Goal: Task Accomplishment & Management: Manage account settings

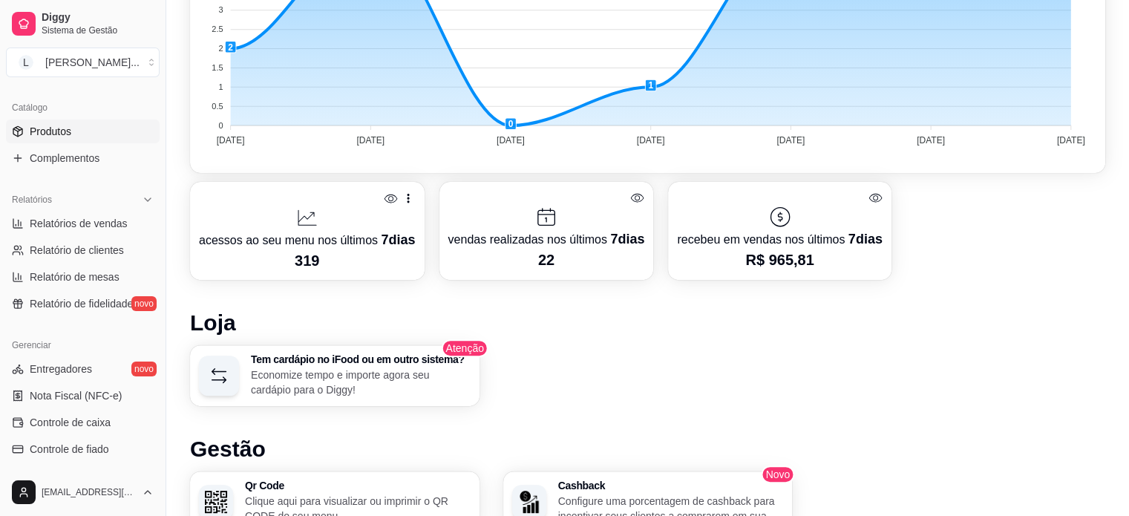
scroll to position [329, 0]
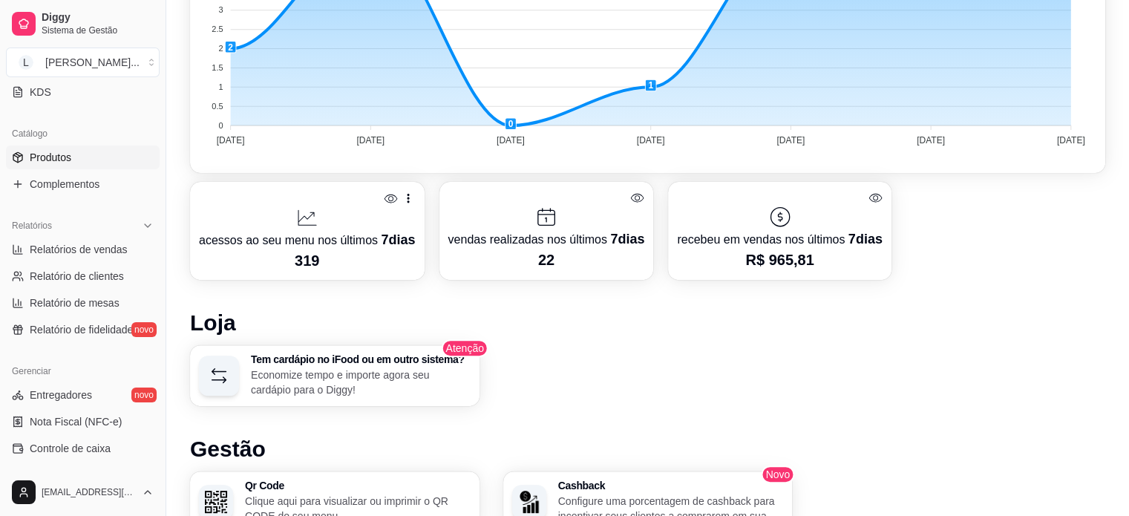
click at [54, 161] on span "Produtos" at bounding box center [51, 157] width 42 height 15
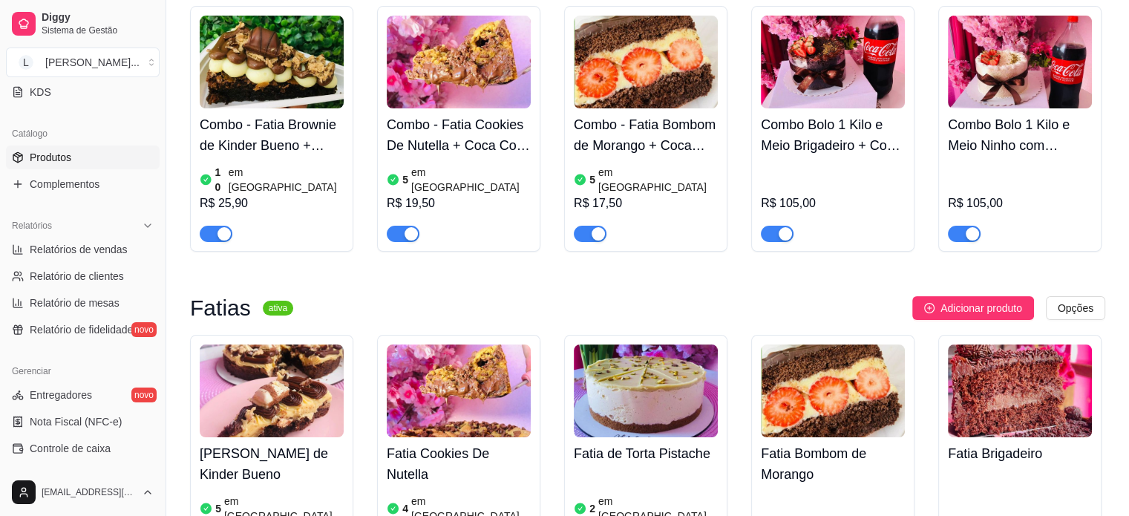
scroll to position [223, 0]
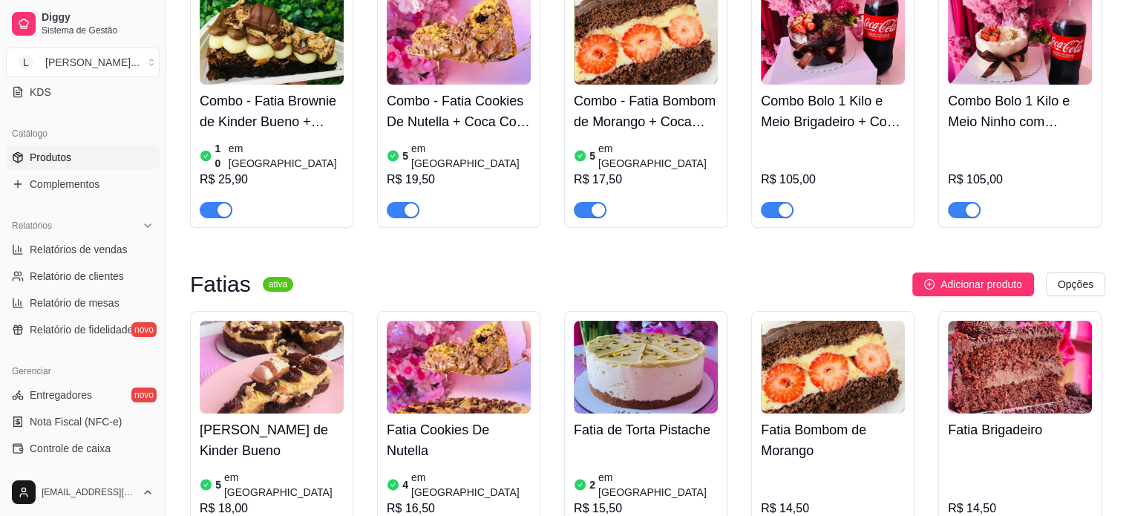
click at [597, 203] on div "button" at bounding box center [598, 209] width 13 height 13
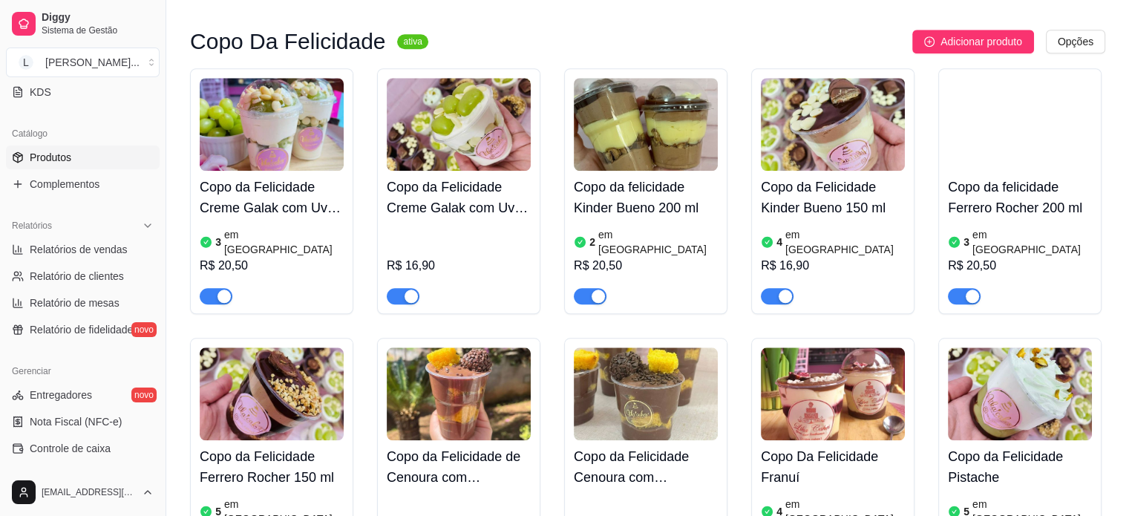
scroll to position [1782, 0]
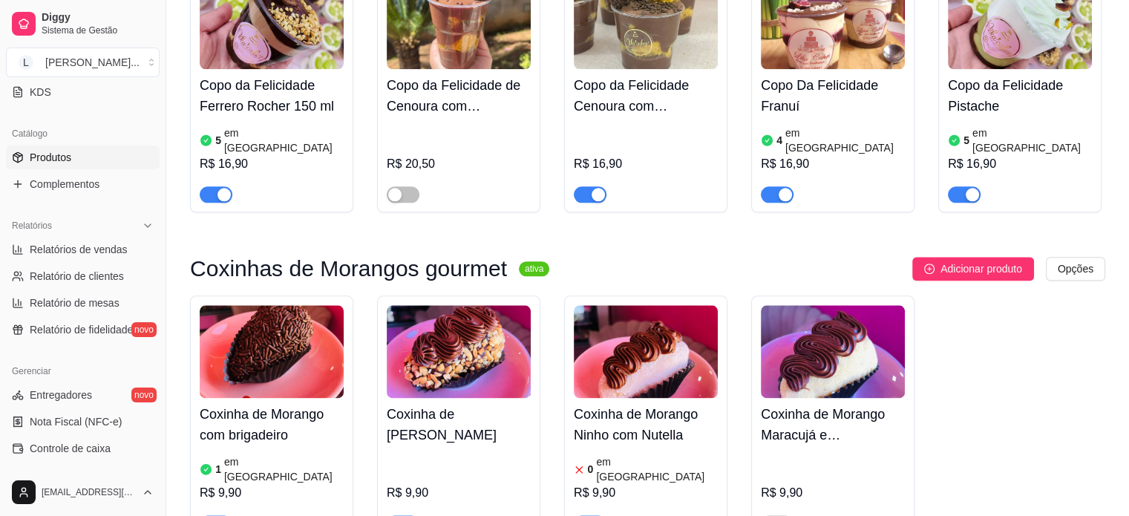
click at [615, 404] on h4 "Coxinha de Morango Ninho com Nutella" at bounding box center [646, 425] width 144 height 42
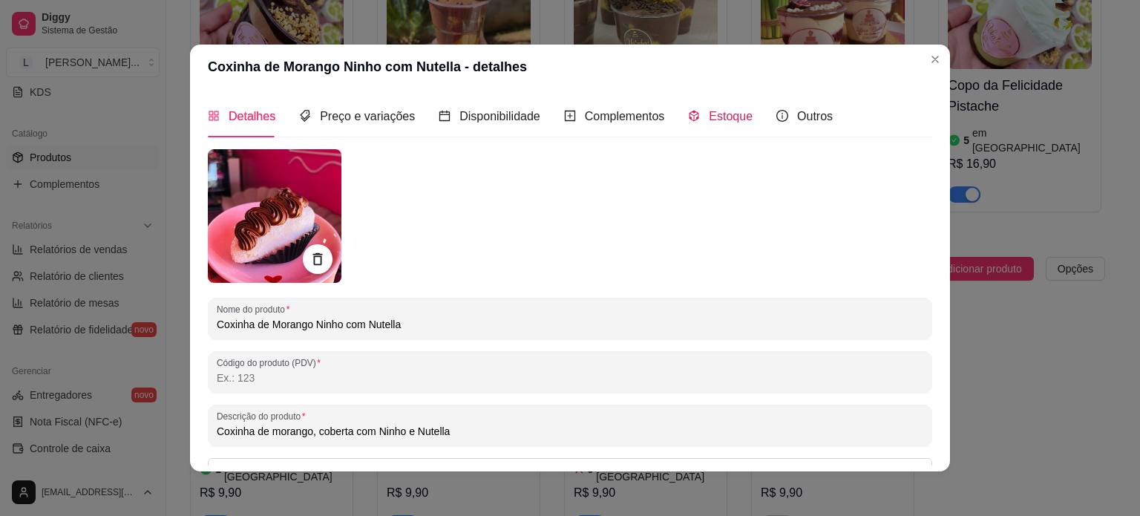
click at [716, 114] on span "Estoque" at bounding box center [731, 116] width 44 height 13
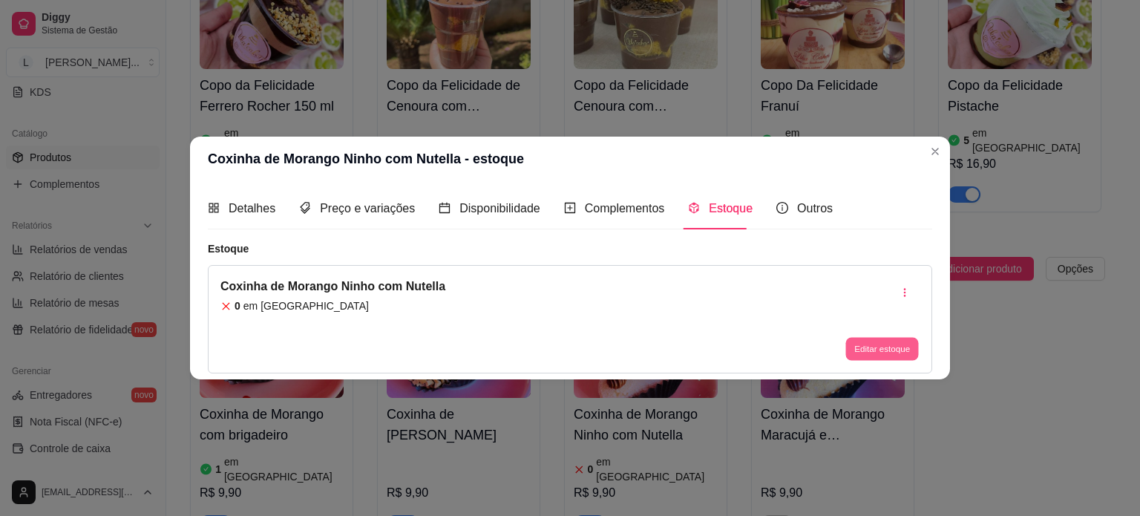
click at [876, 349] on button "Editar estoque" at bounding box center [882, 349] width 73 height 23
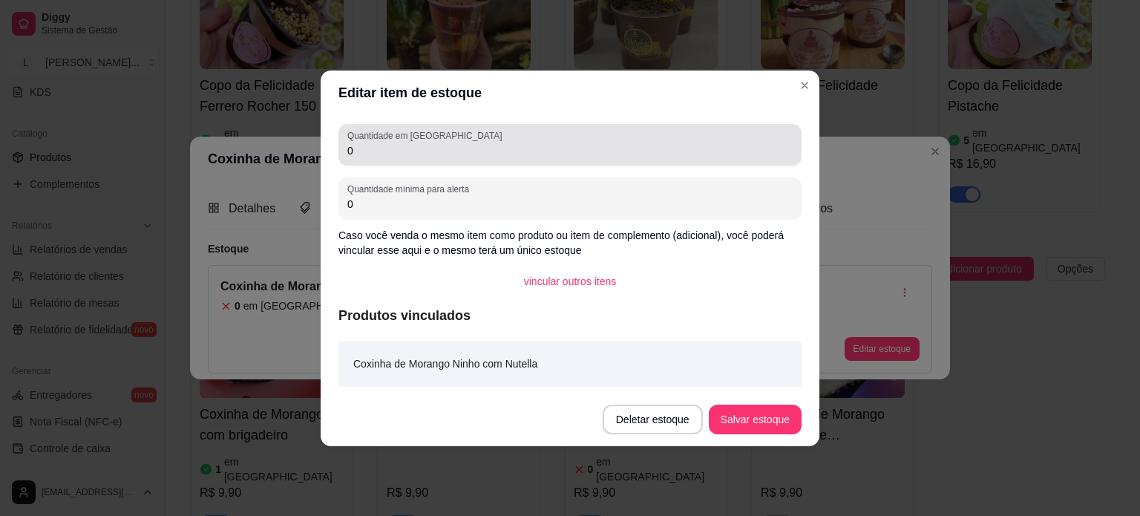
drag, startPoint x: 412, startPoint y: 142, endPoint x: 344, endPoint y: 148, distance: 67.8
click at [344, 148] on div "Quantidade em estoque 0" at bounding box center [570, 145] width 463 height 42
click at [350, 160] on div "Quantidade em estoque 0" at bounding box center [570, 145] width 463 height 42
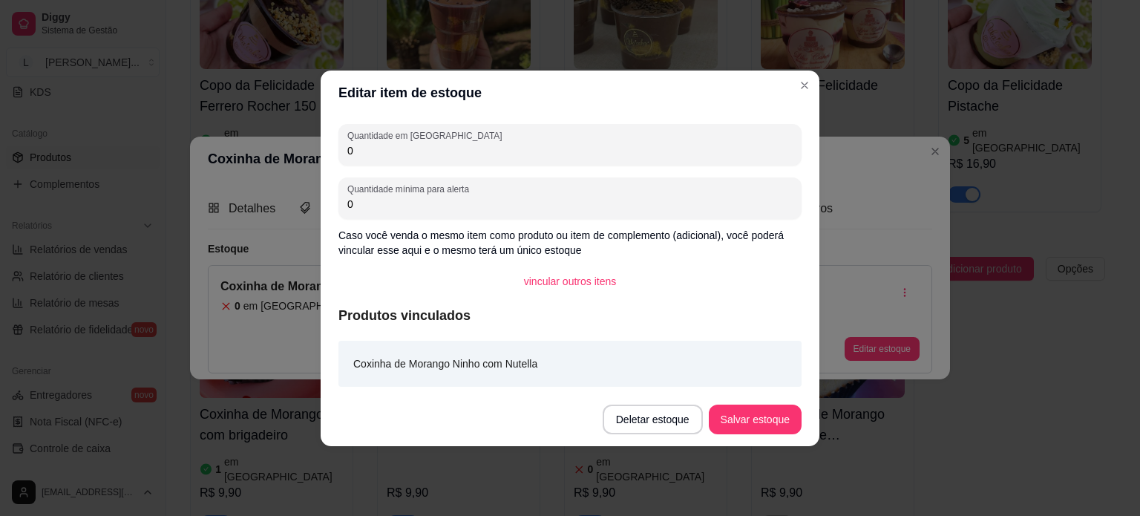
click at [341, 151] on div "Quantidade em estoque 0" at bounding box center [570, 145] width 463 height 42
type input "1"
click at [743, 415] on button "Salvar estoque" at bounding box center [755, 419] width 91 height 29
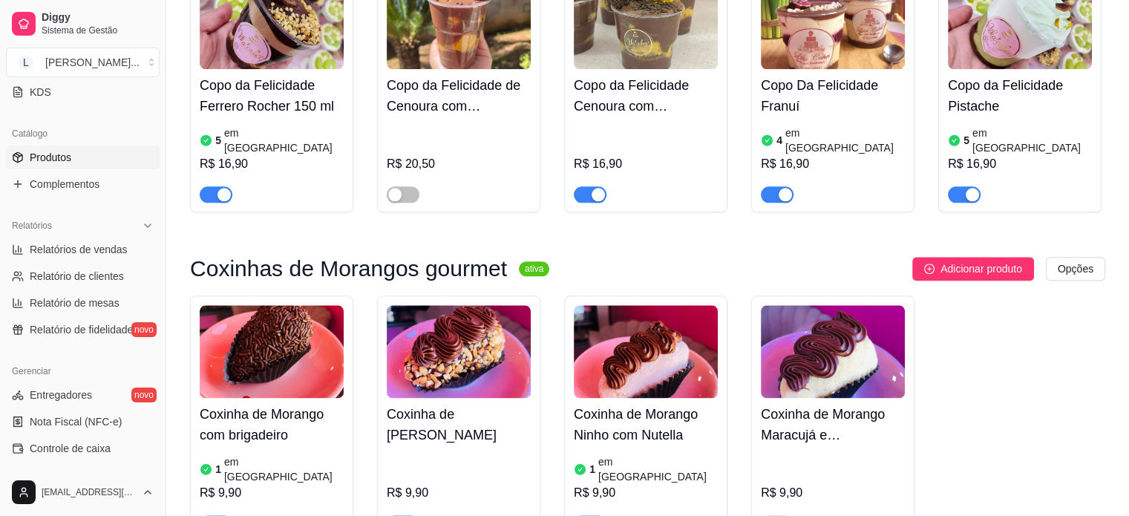
click at [413, 451] on div "R$ 9,90" at bounding box center [459, 491] width 144 height 80
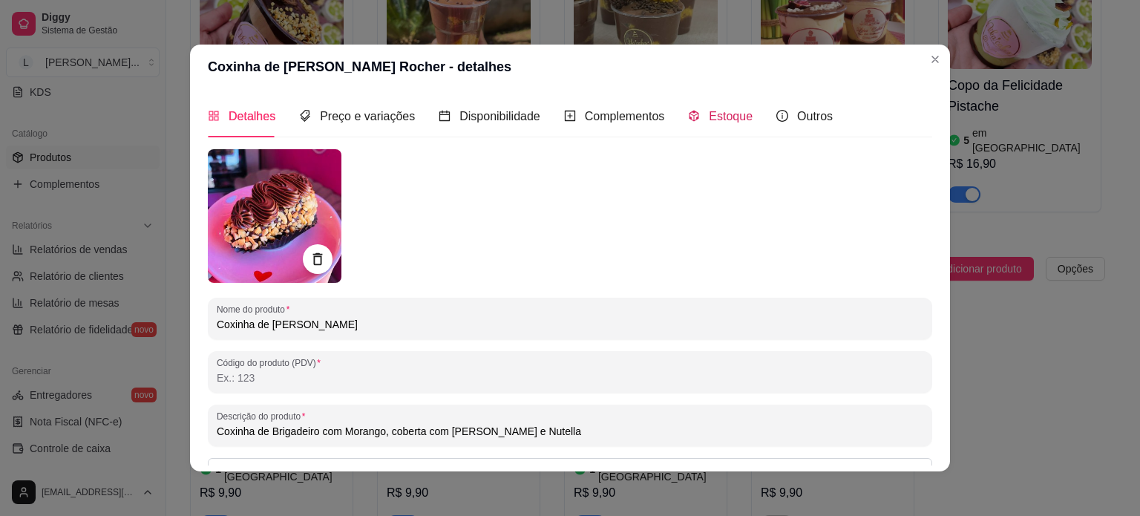
click at [721, 113] on span "Estoque" at bounding box center [731, 116] width 44 height 13
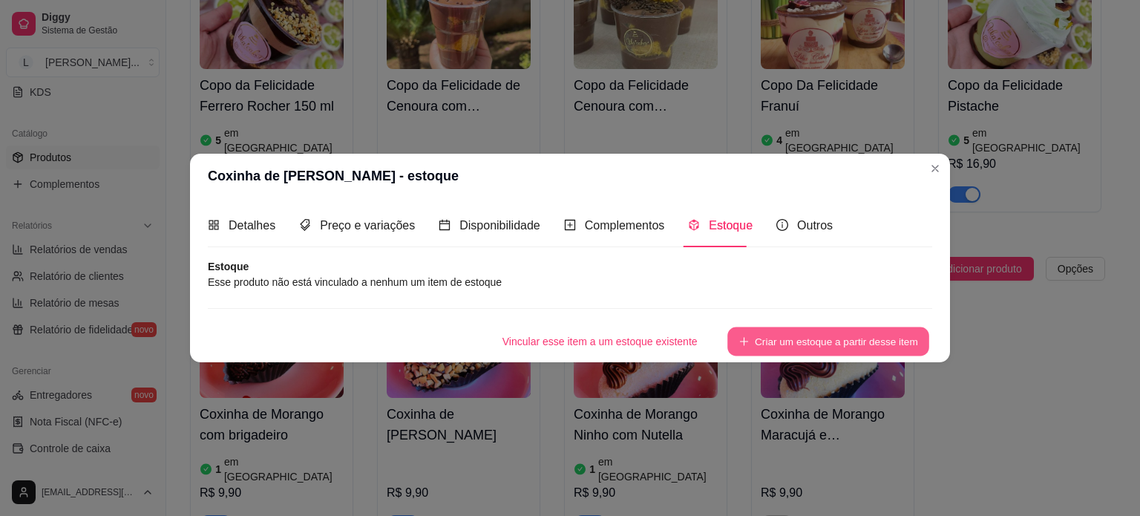
click at [802, 350] on button "Criar um estoque a partir desse item" at bounding box center [829, 341] width 202 height 29
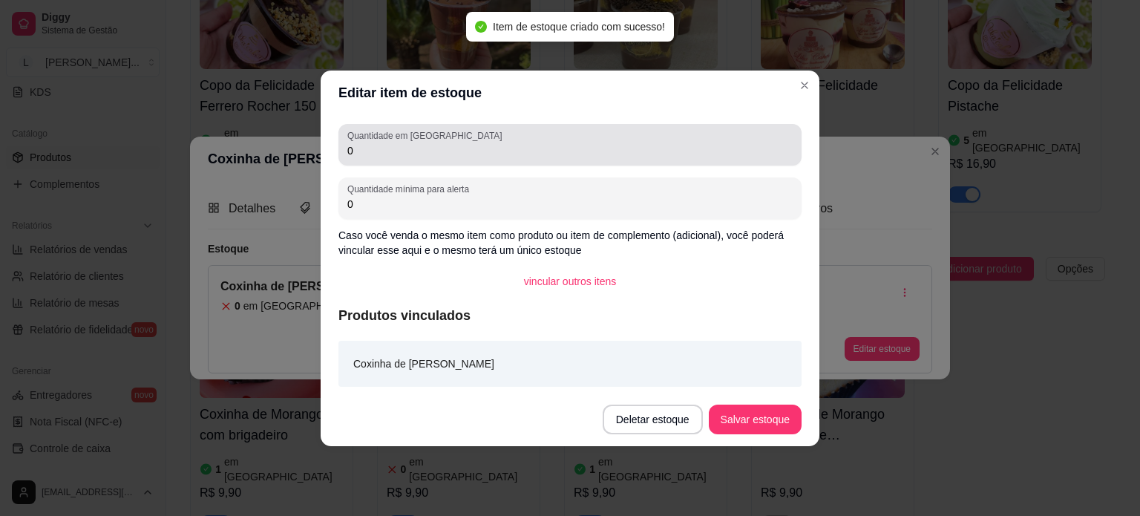
drag, startPoint x: 333, startPoint y: 149, endPoint x: 304, endPoint y: 142, distance: 29.2
click at [309, 143] on div "Editar item de estoque Quantidade em estoque 0 Quantidade mínima para alerta 0 …" at bounding box center [570, 258] width 1140 height 516
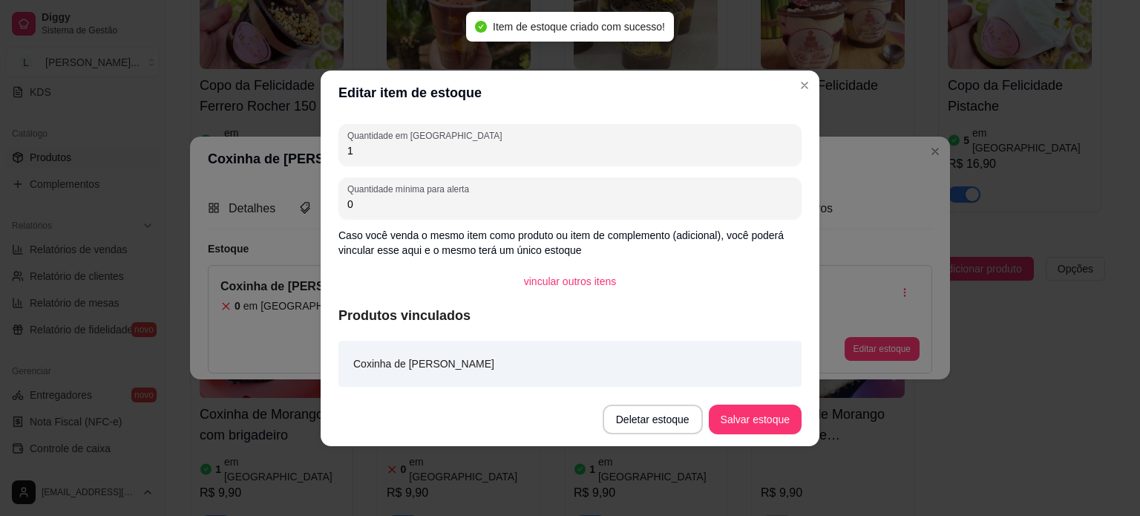
type input "1"
click at [760, 426] on button "Salvar estoque" at bounding box center [755, 419] width 91 height 29
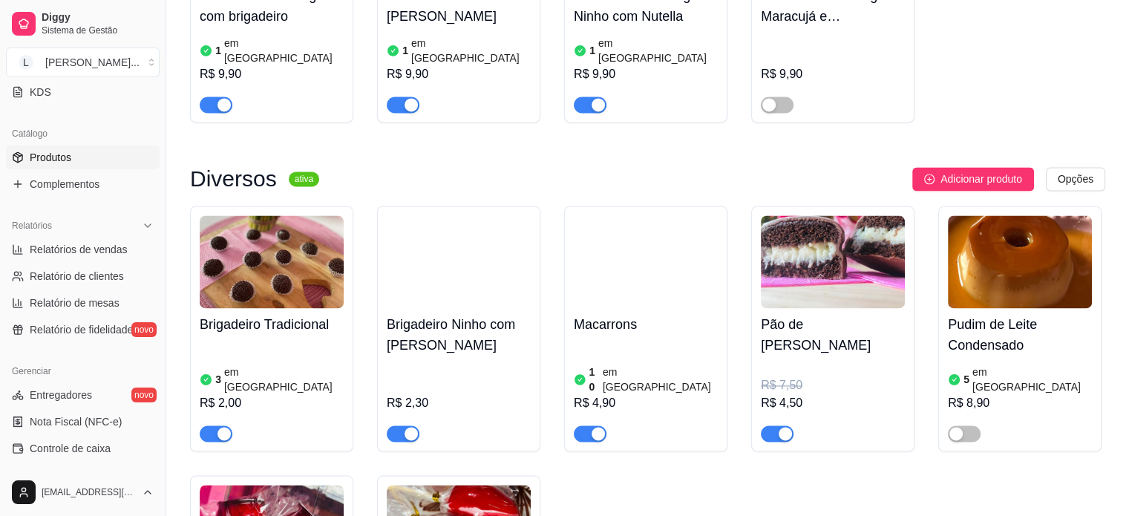
scroll to position [2227, 0]
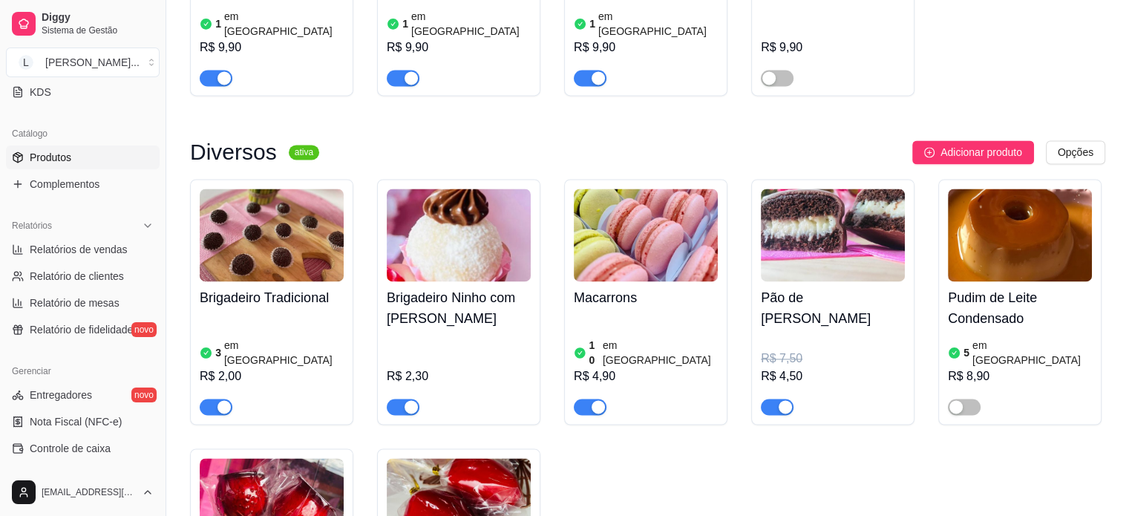
click at [220, 400] on div "button" at bounding box center [224, 406] width 13 height 13
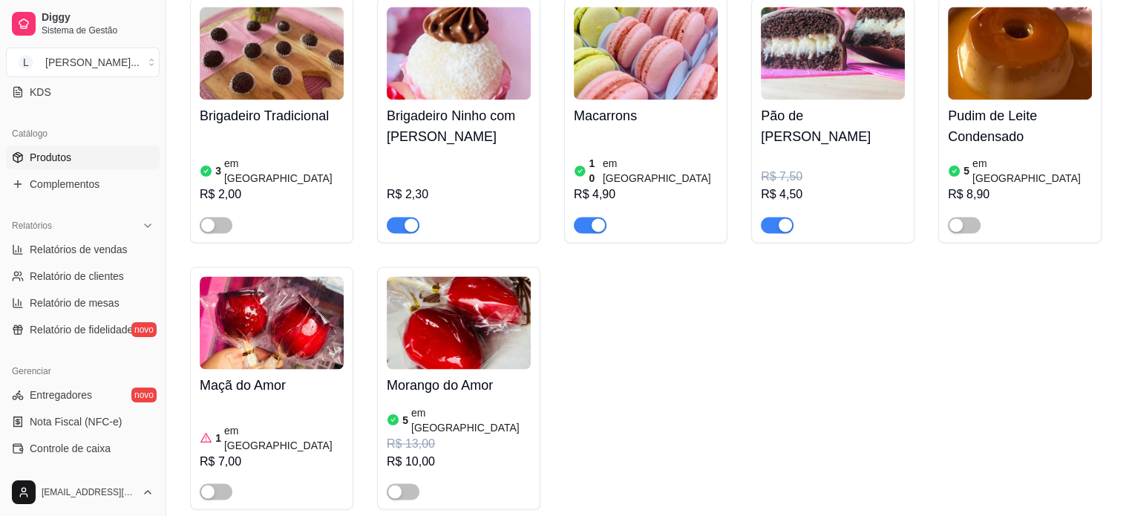
scroll to position [2376, 0]
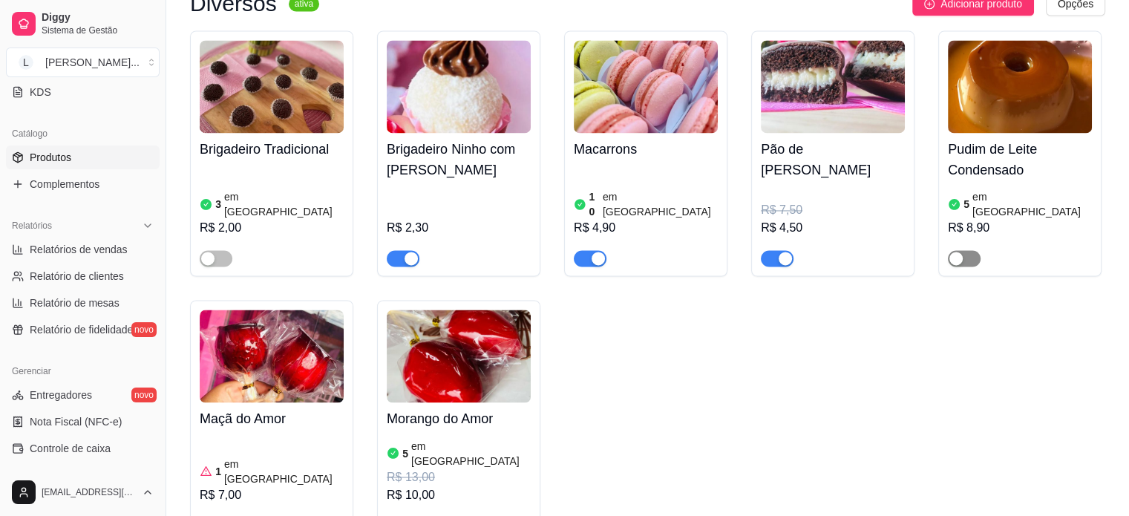
click at [974, 250] on span "button" at bounding box center [964, 258] width 33 height 16
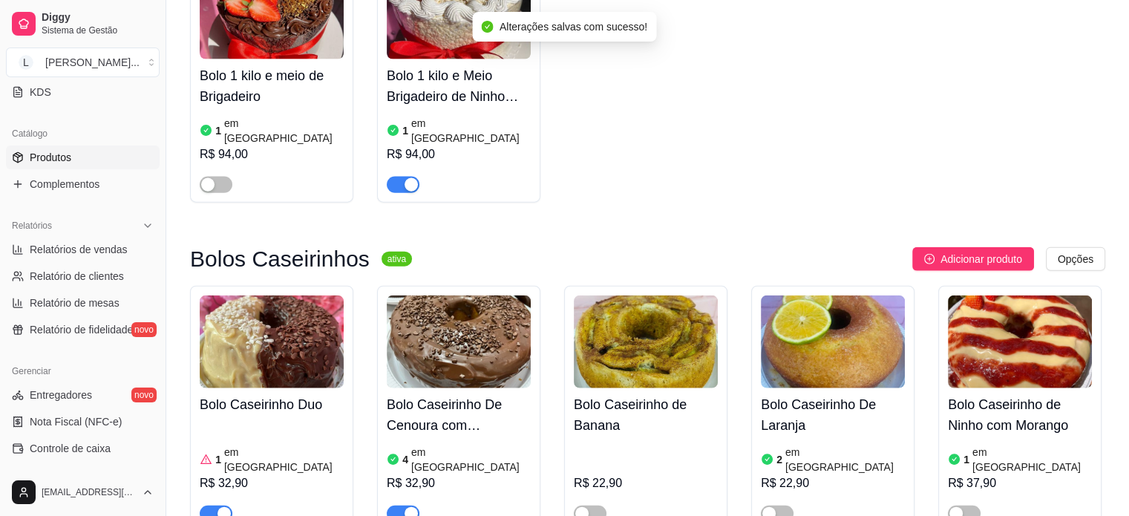
scroll to position [3341, 0]
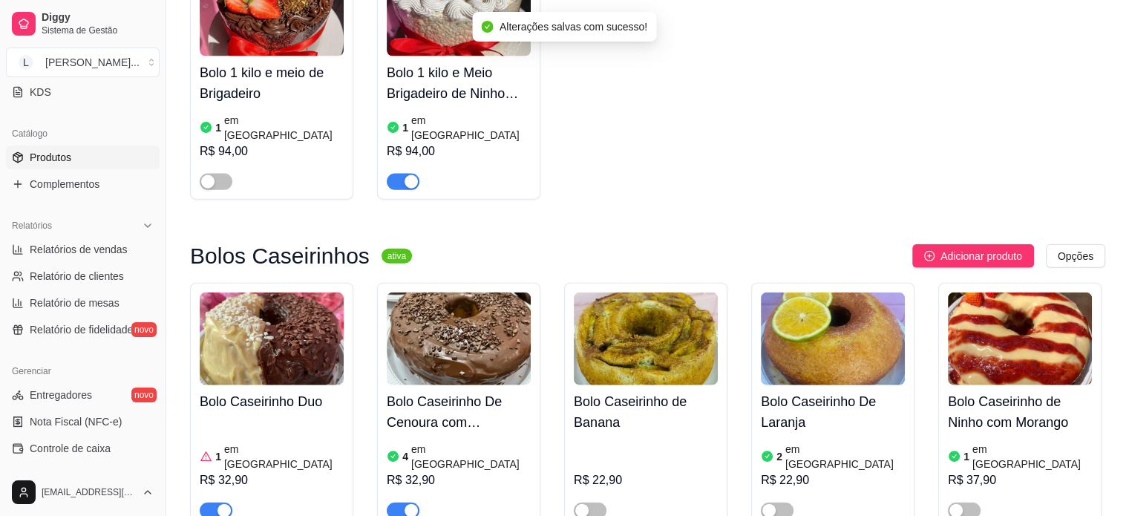
click at [215, 172] on div at bounding box center [216, 181] width 33 height 18
click at [215, 174] on button "button" at bounding box center [216, 182] width 33 height 16
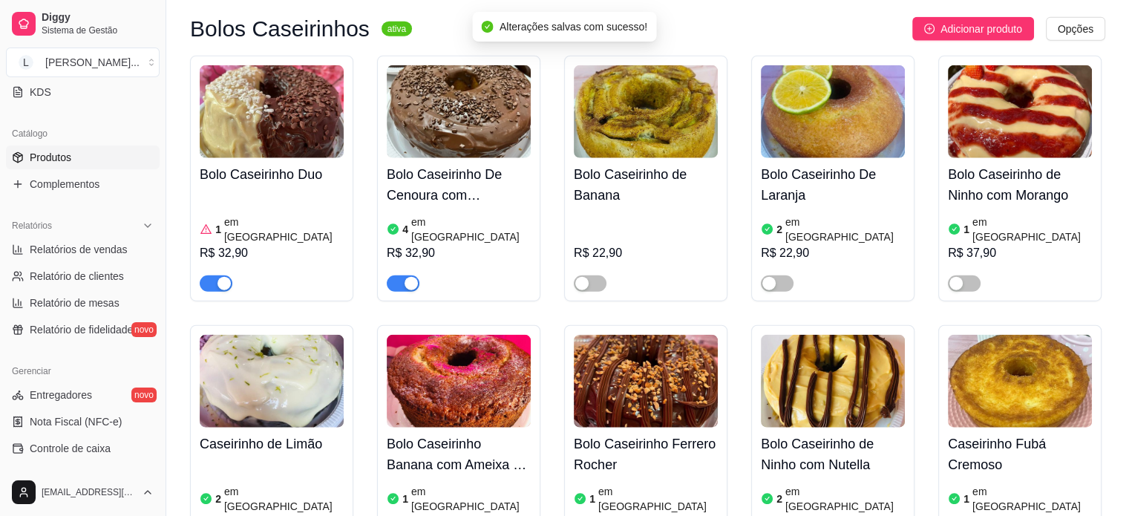
scroll to position [3638, 0]
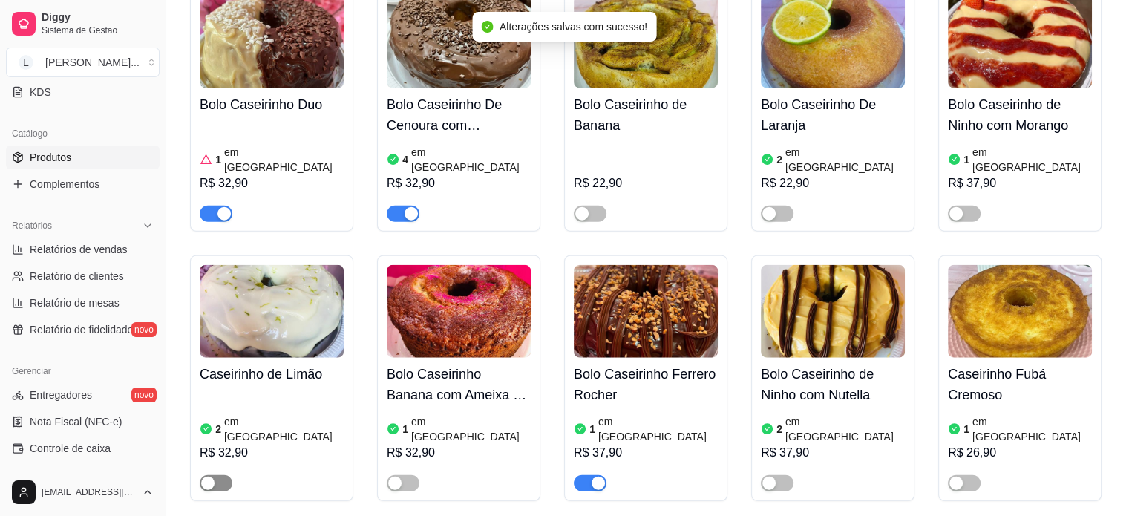
click at [220, 475] on span "button" at bounding box center [216, 483] width 33 height 16
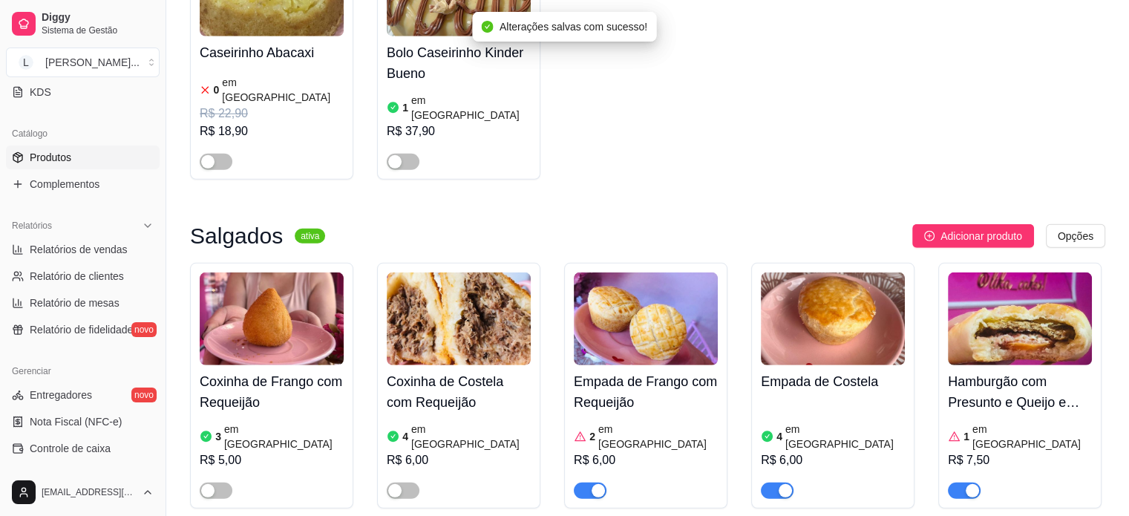
scroll to position [4232, 0]
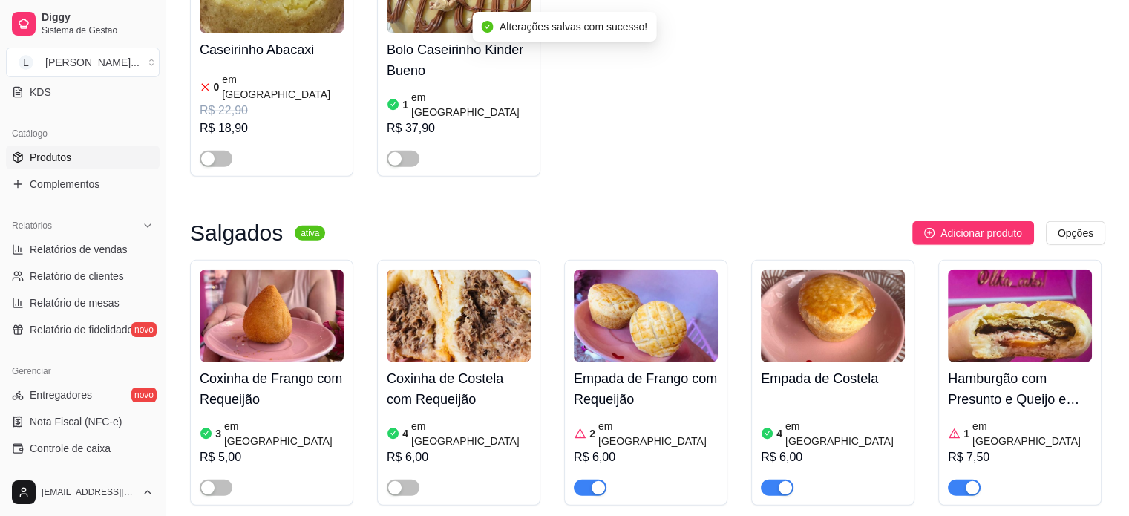
drag, startPoint x: 399, startPoint y: 292, endPoint x: 341, endPoint y: 291, distance: 57.9
click at [399, 481] on div "button" at bounding box center [394, 487] width 13 height 13
click at [229, 480] on span "button" at bounding box center [216, 488] width 33 height 16
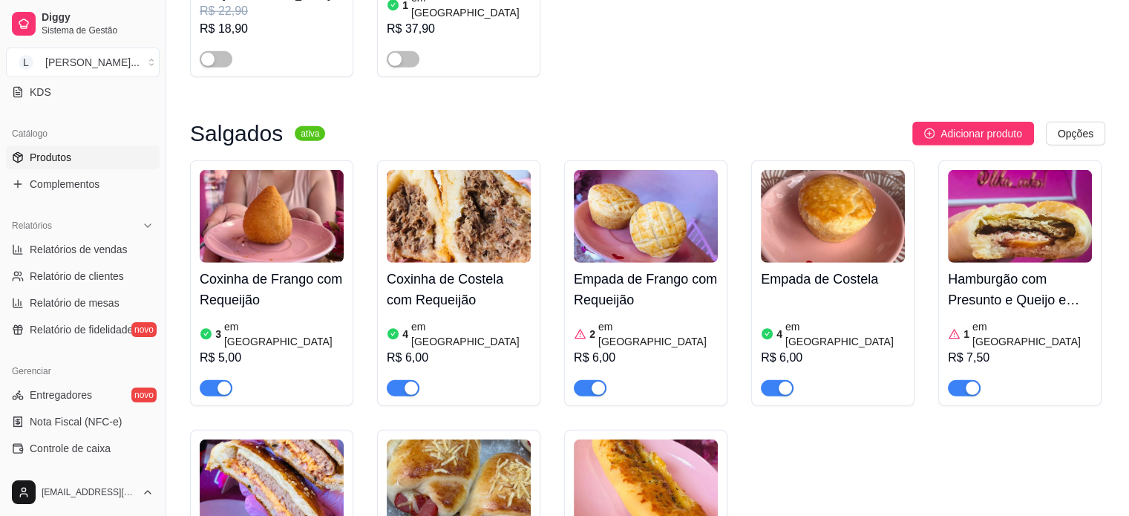
scroll to position [4306, 0]
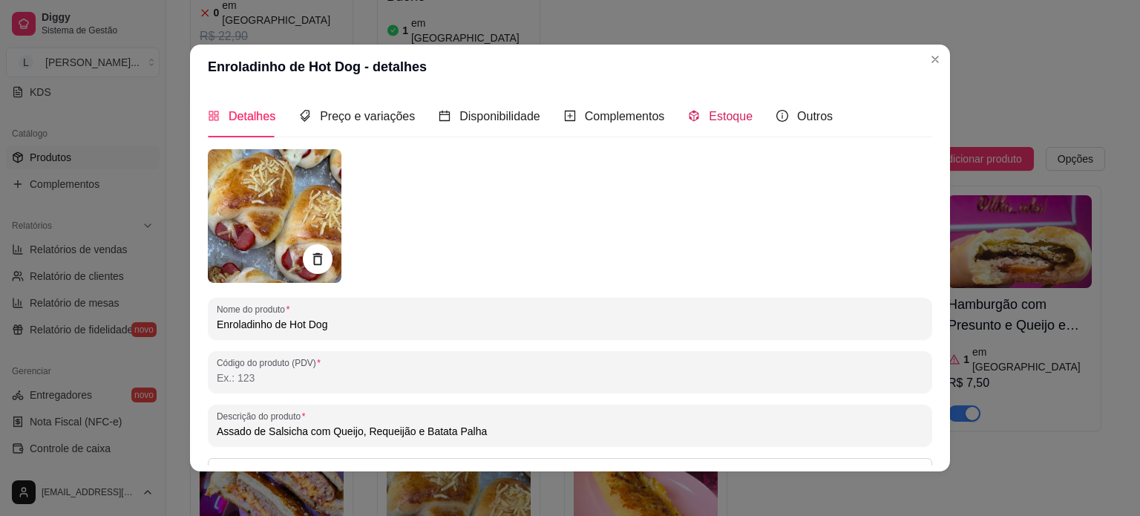
click at [717, 114] on span "Estoque" at bounding box center [731, 116] width 44 height 13
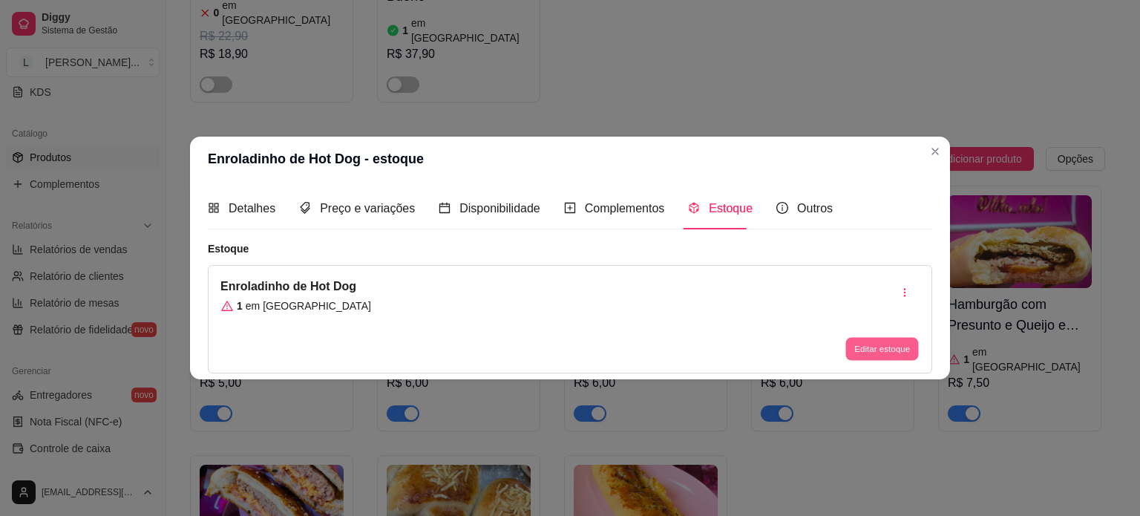
click at [875, 355] on button "Editar estoque" at bounding box center [882, 349] width 73 height 23
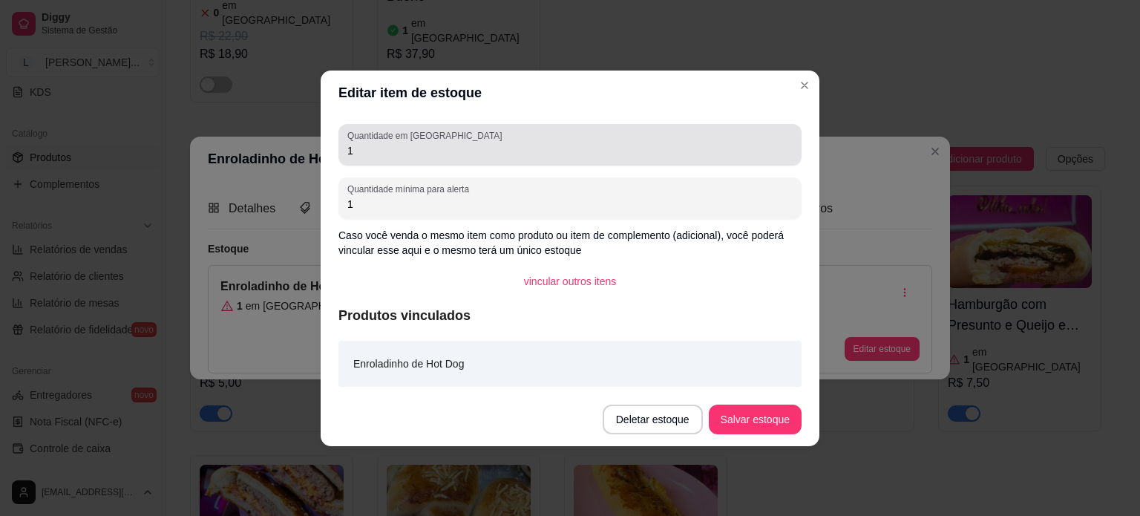
drag, startPoint x: 373, startPoint y: 148, endPoint x: 271, endPoint y: 145, distance: 101.7
click at [271, 145] on div "Editar item de estoque Quantidade em estoque 1 Quantidade mínima para alerta 1 …" at bounding box center [570, 258] width 1140 height 516
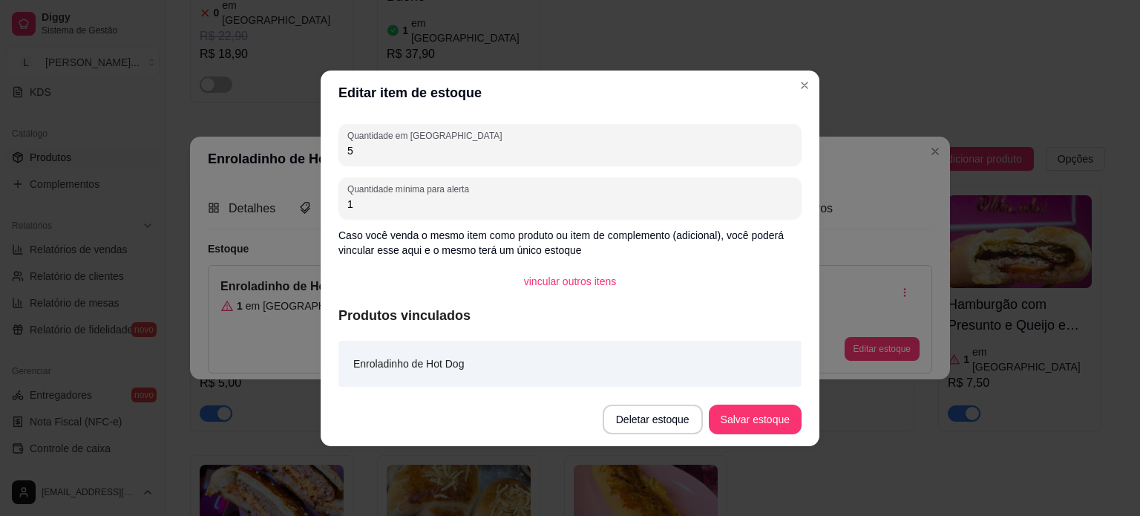
type input "5"
click at [733, 416] on button "Salvar estoque" at bounding box center [755, 419] width 91 height 29
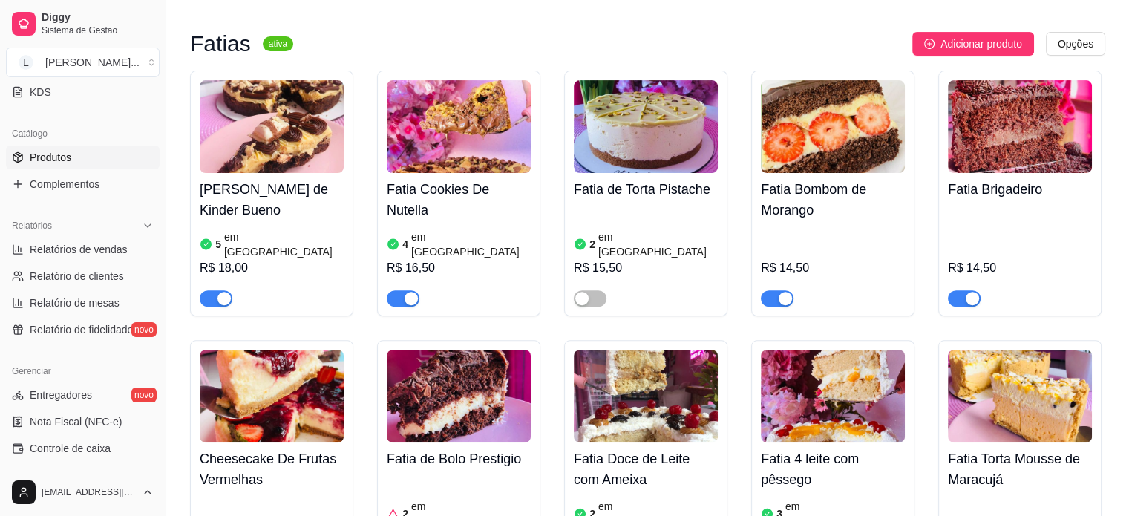
scroll to position [445, 0]
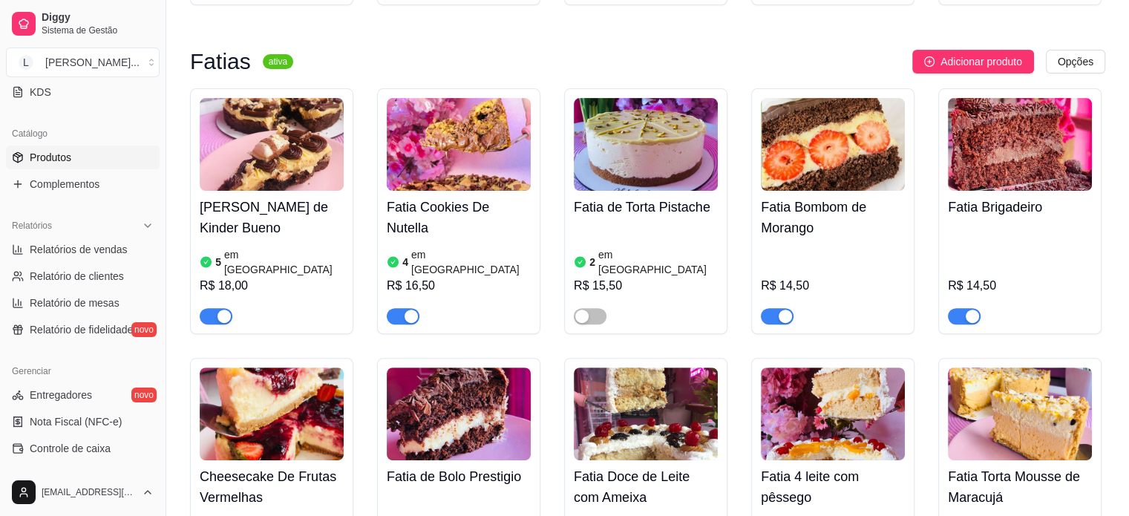
click at [796, 222] on h4 "Fatia Bombom de Morango" at bounding box center [833, 218] width 144 height 42
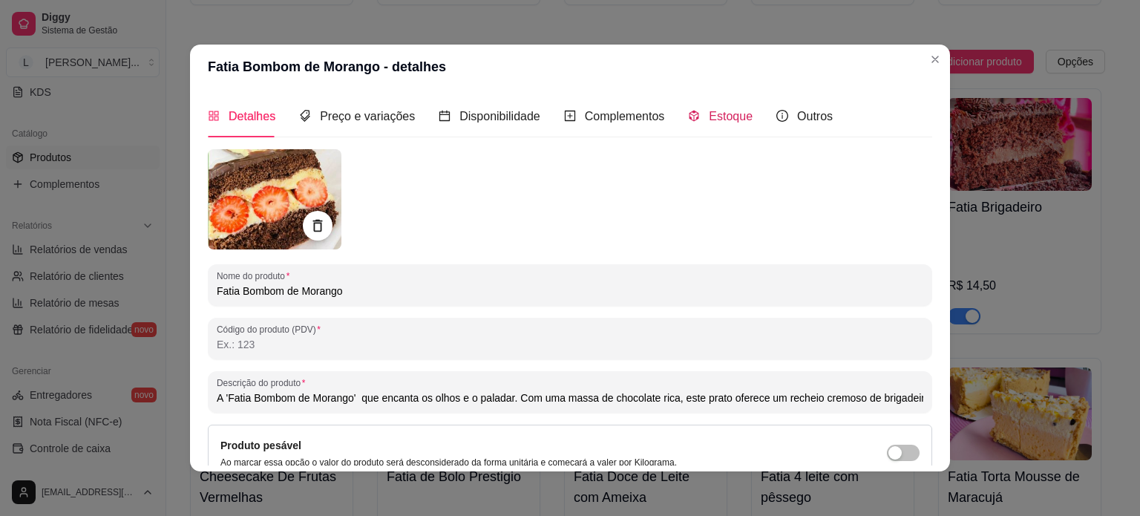
click at [739, 112] on span "Estoque" at bounding box center [731, 116] width 44 height 13
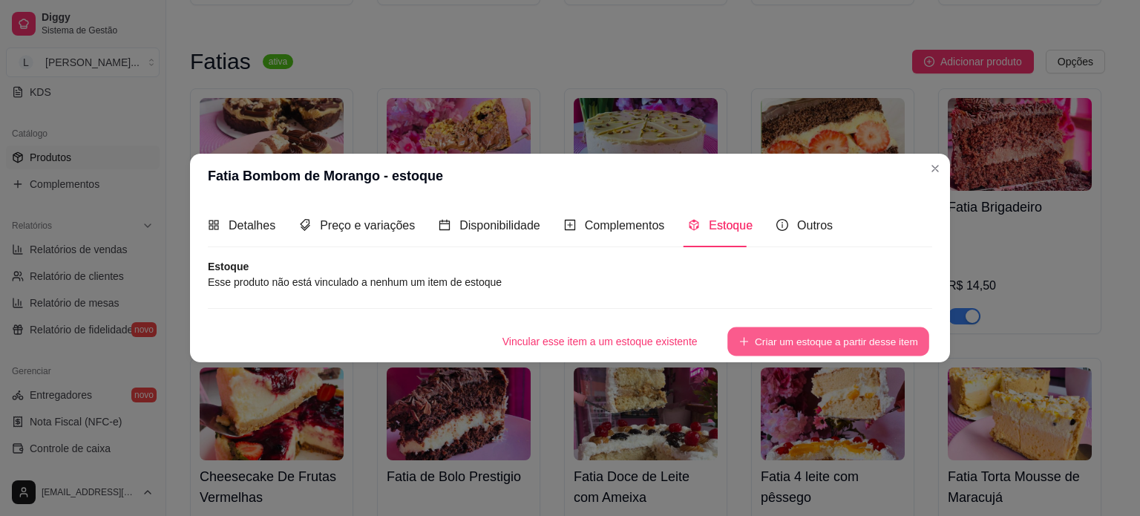
click at [832, 341] on button "Criar um estoque a partir desse item" at bounding box center [829, 341] width 202 height 29
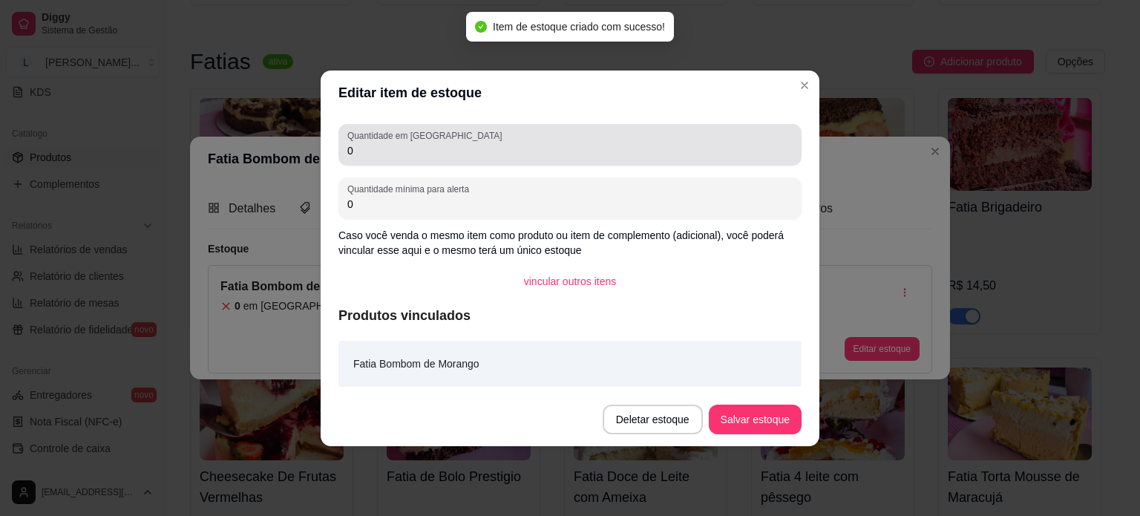
drag, startPoint x: 379, startPoint y: 154, endPoint x: 322, endPoint y: 151, distance: 56.5
click at [322, 151] on div "Quantidade em estoque 0 Quantidade mínima para alerta 0 Caso você venda o mesmo…" at bounding box center [570, 254] width 499 height 278
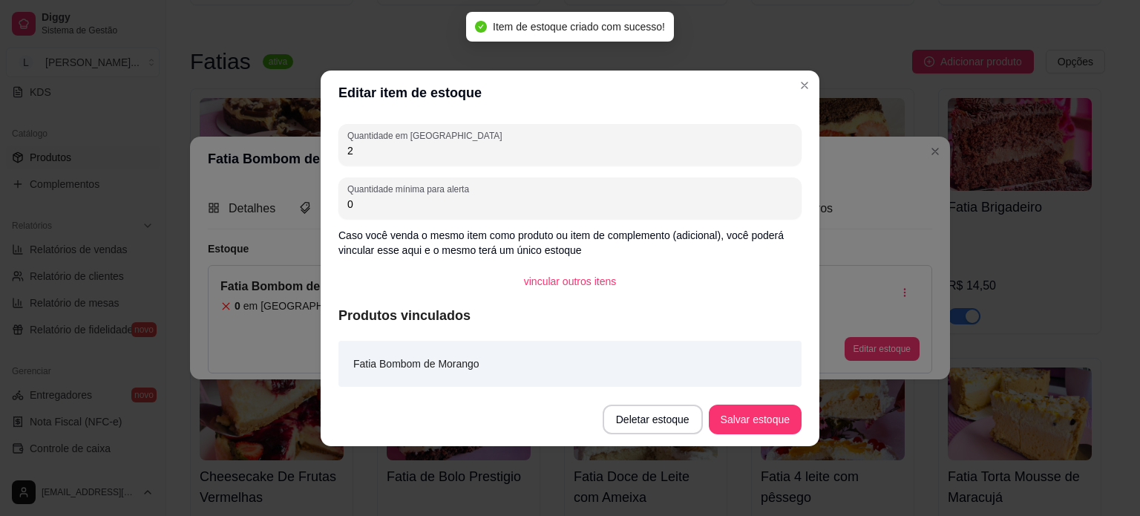
type input "2"
click at [754, 431] on button "Salvar estoque" at bounding box center [755, 419] width 91 height 29
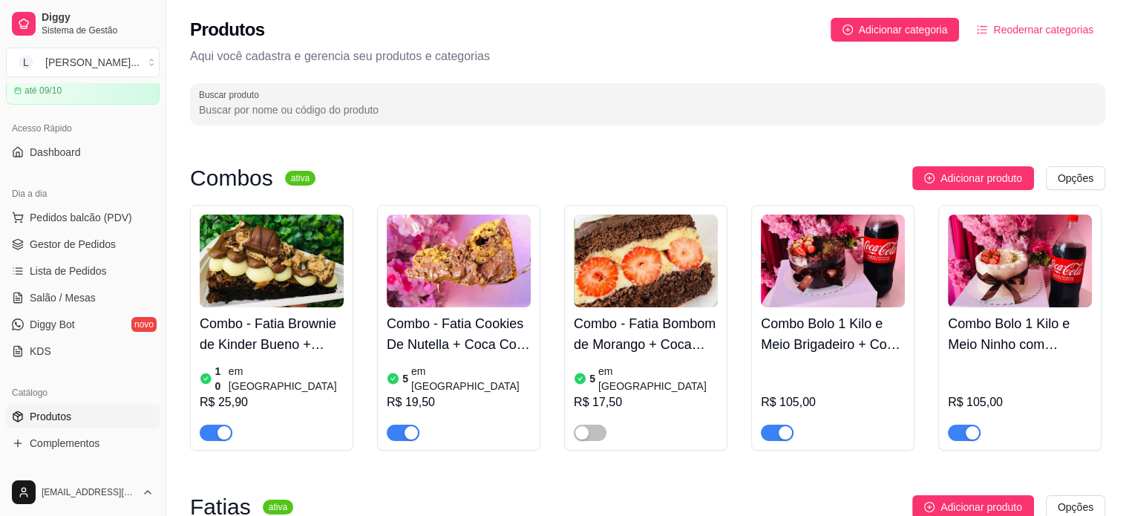
scroll to position [32, 0]
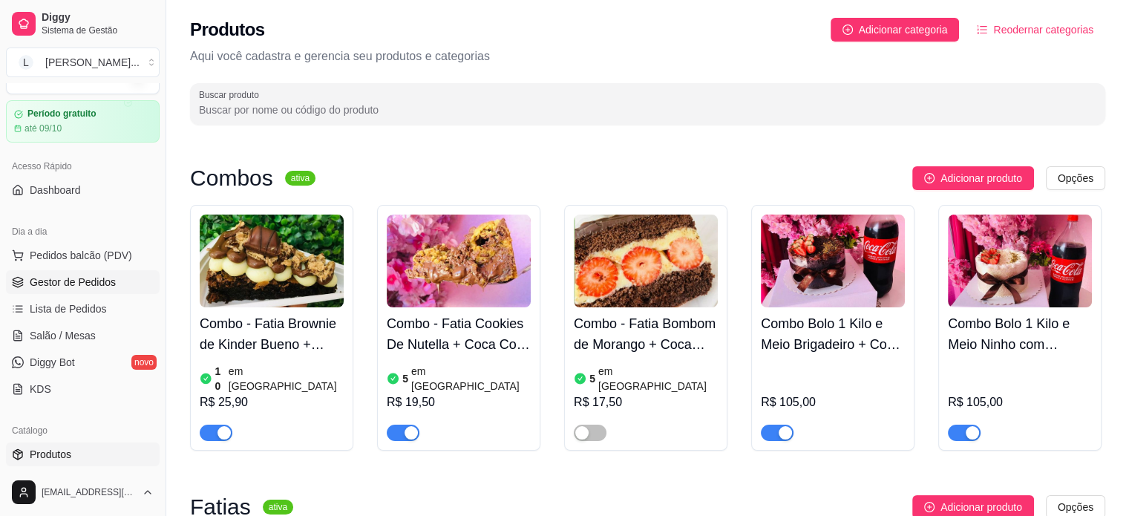
click at [68, 278] on span "Gestor de Pedidos" at bounding box center [73, 282] width 86 height 15
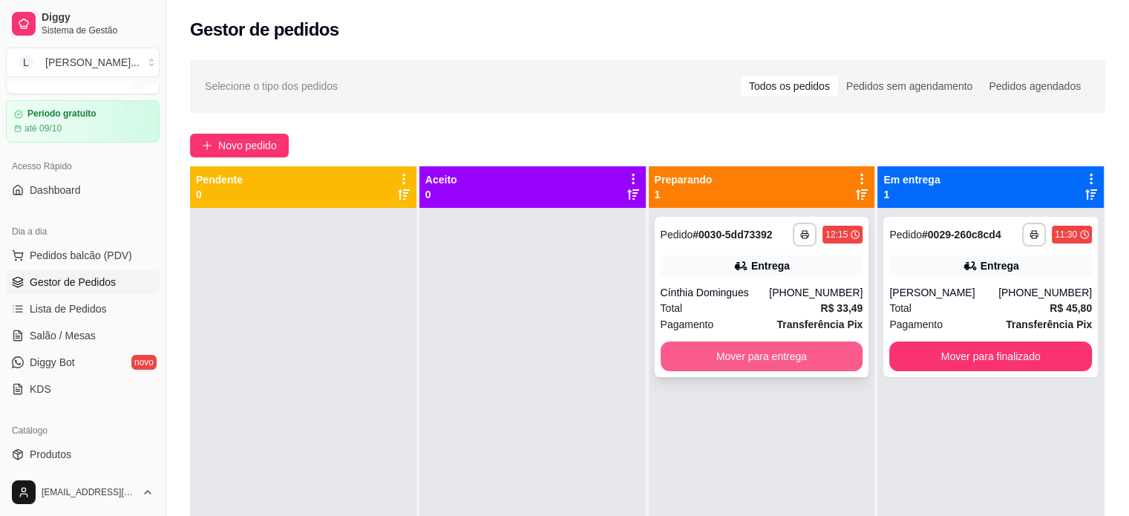
click at [772, 361] on button "Mover para entrega" at bounding box center [762, 356] width 203 height 30
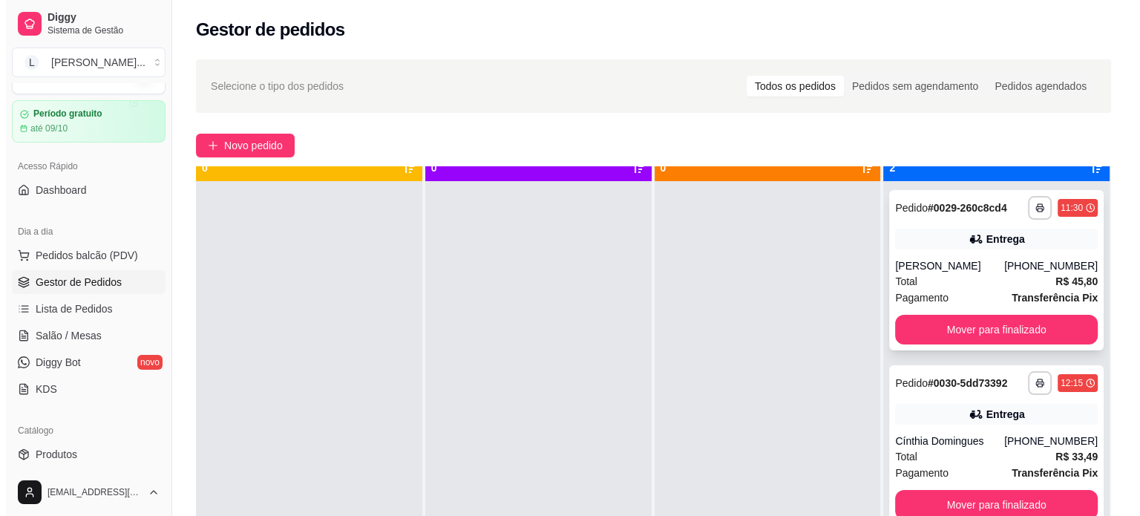
scroll to position [42, 0]
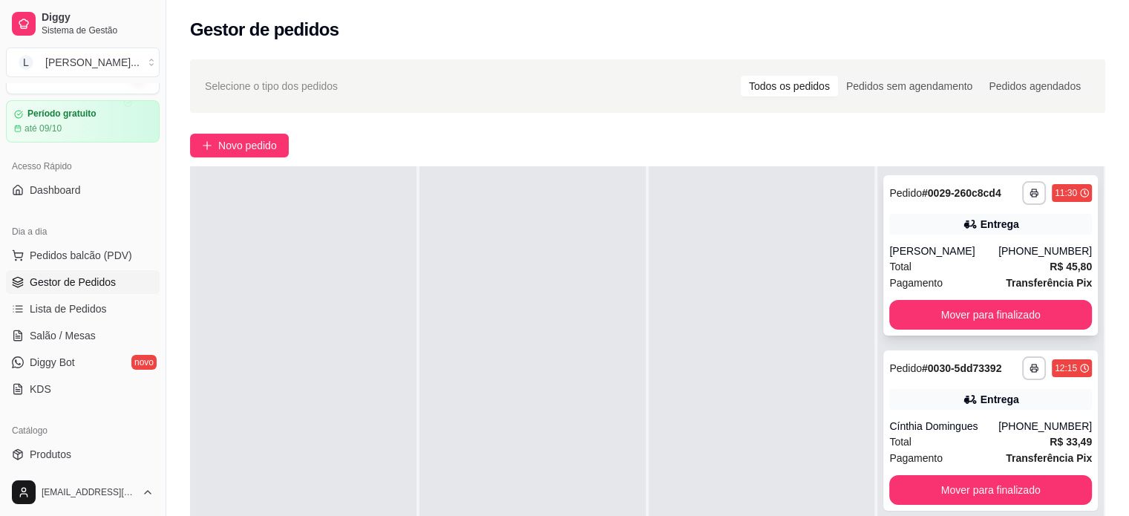
click at [905, 269] on div "Total R$ 45,80" at bounding box center [990, 266] width 203 height 16
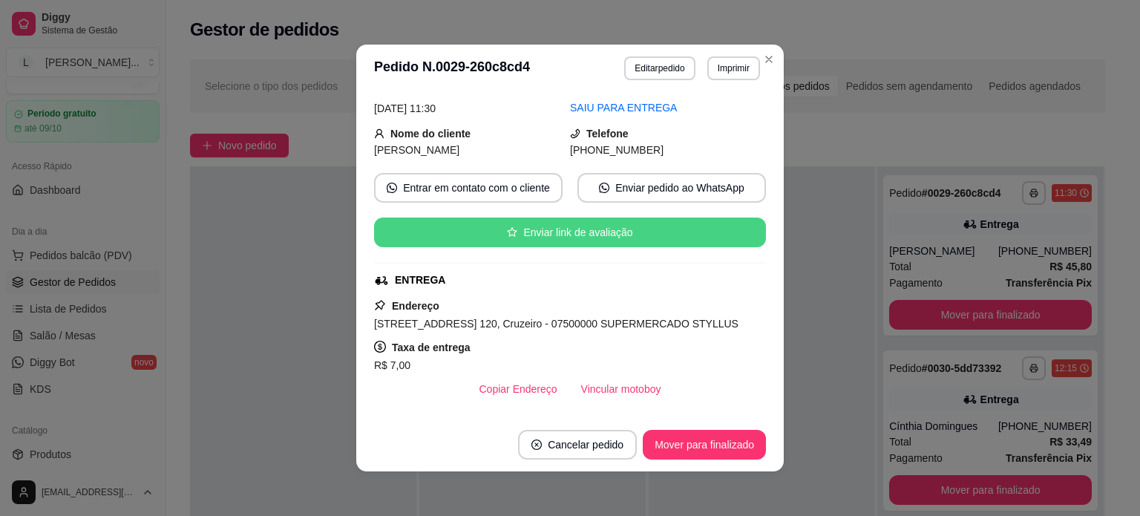
scroll to position [148, 0]
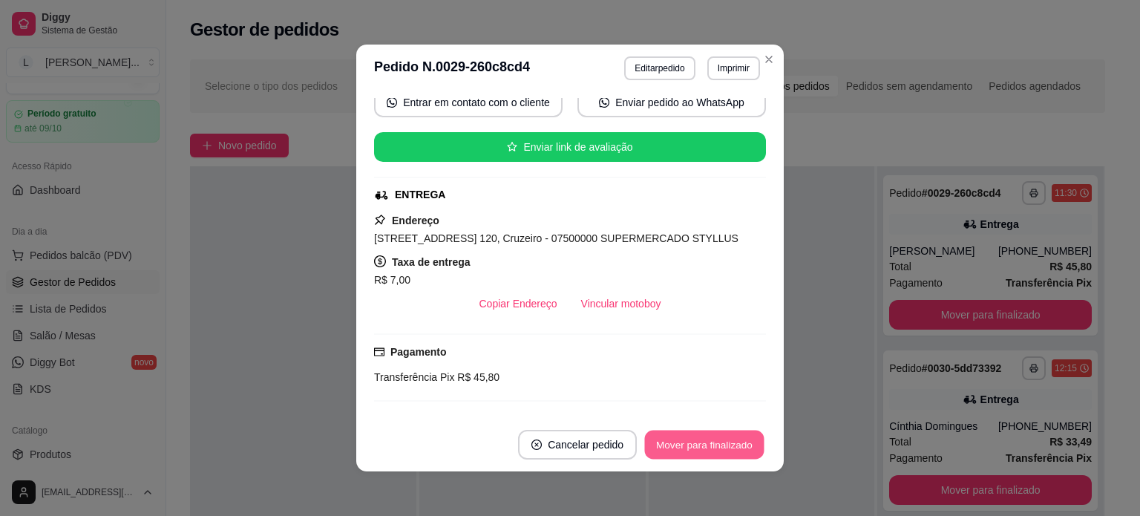
click at [673, 439] on button "Mover para finalizado" at bounding box center [705, 445] width 120 height 29
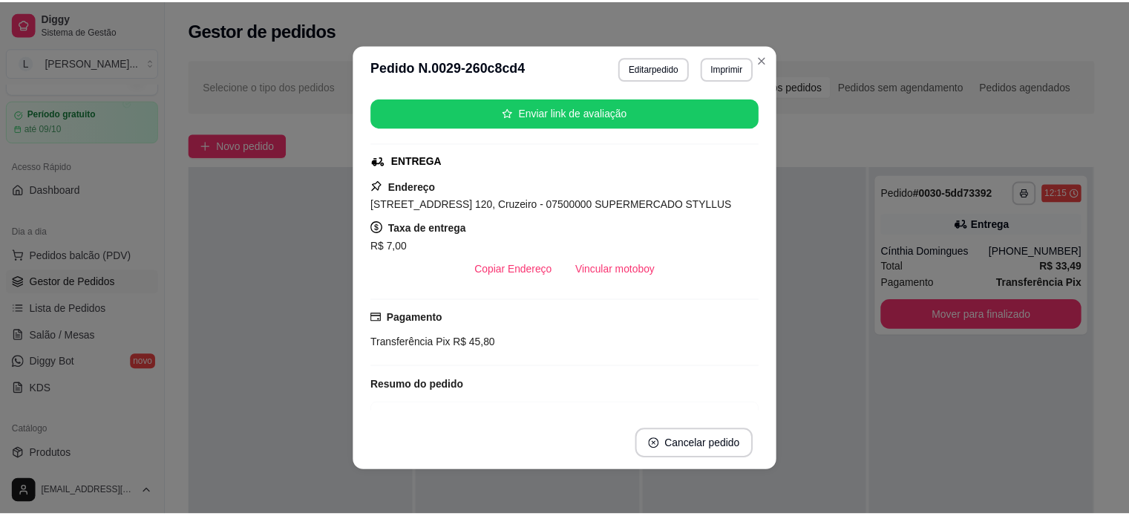
scroll to position [114, 0]
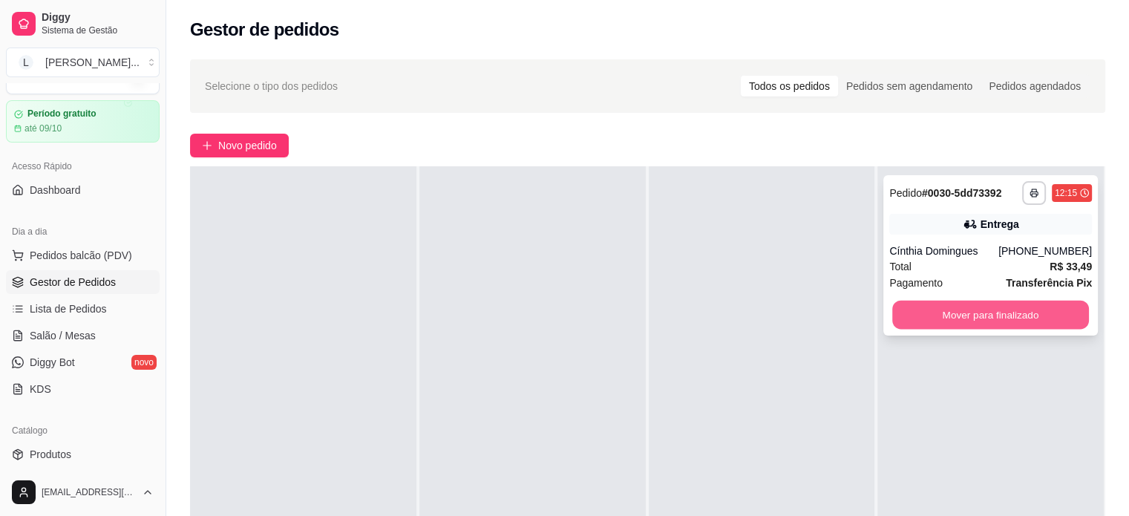
click at [944, 314] on button "Mover para finalizado" at bounding box center [990, 315] width 197 height 29
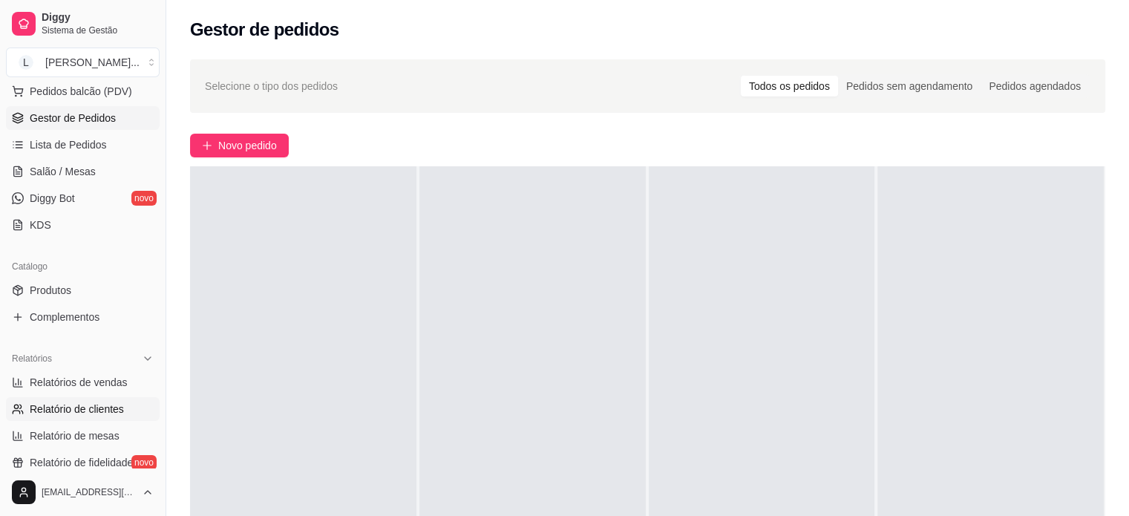
scroll to position [223, 0]
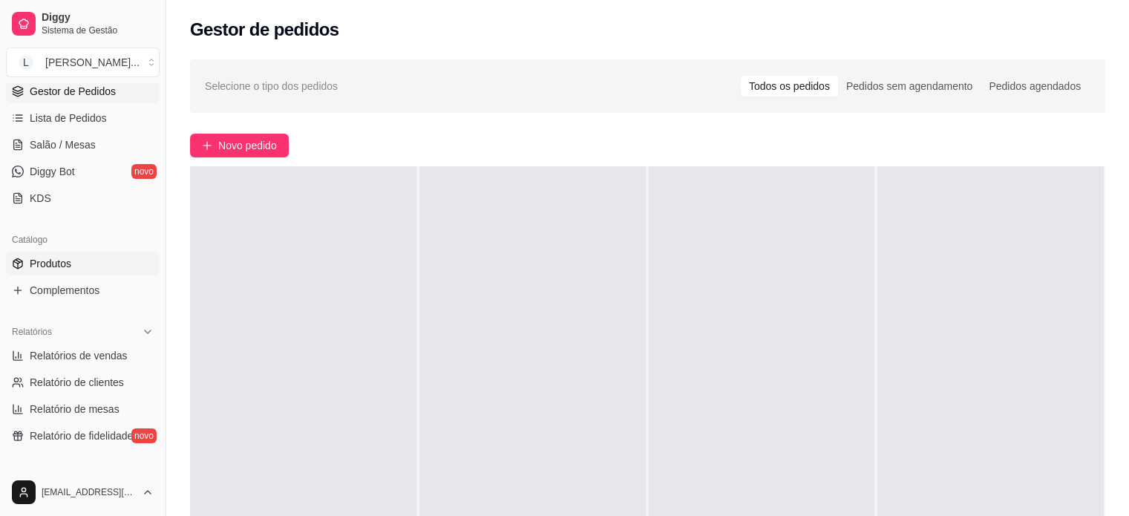
click at [49, 267] on span "Produtos" at bounding box center [51, 263] width 42 height 15
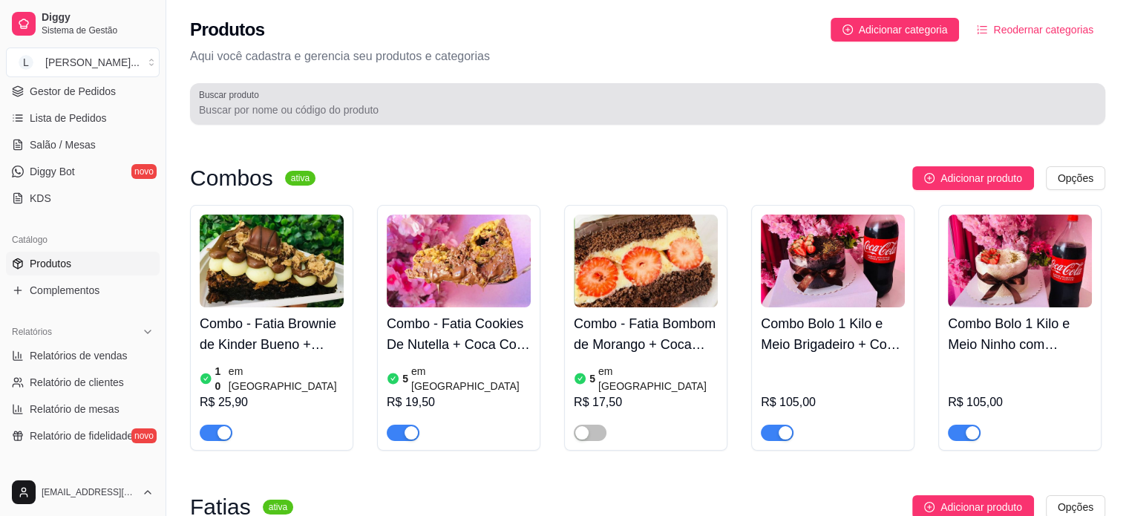
click at [503, 123] on div "Buscar produto" at bounding box center [647, 104] width 915 height 42
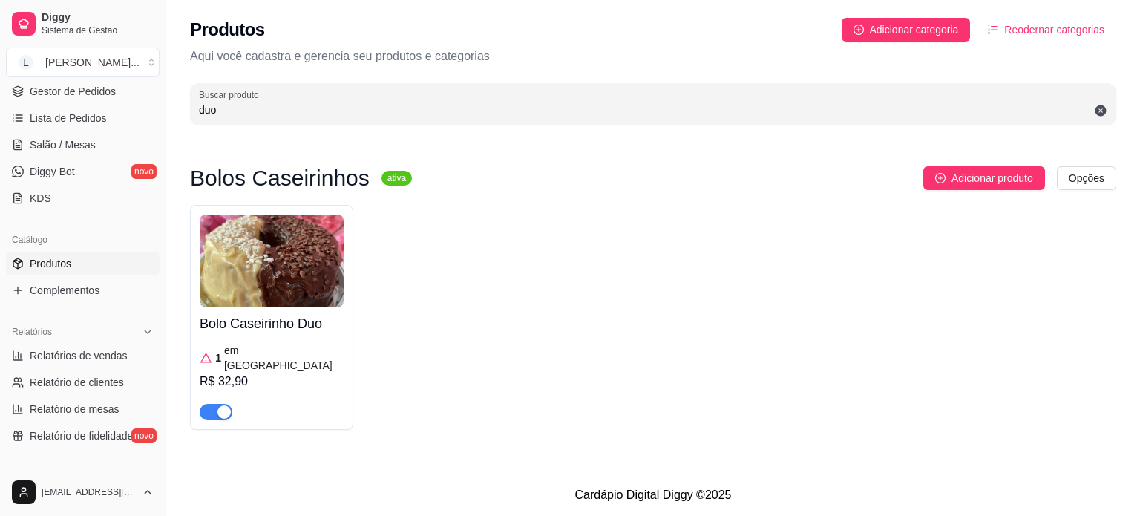
type input "duo"
click at [208, 404] on span "button" at bounding box center [216, 412] width 33 height 16
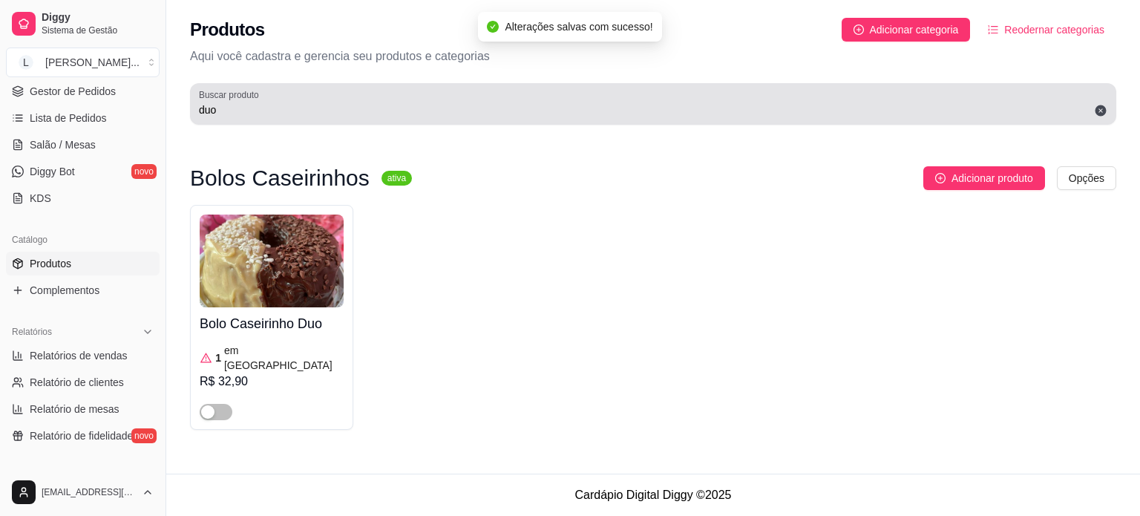
click at [236, 114] on input "duo" at bounding box center [653, 109] width 909 height 15
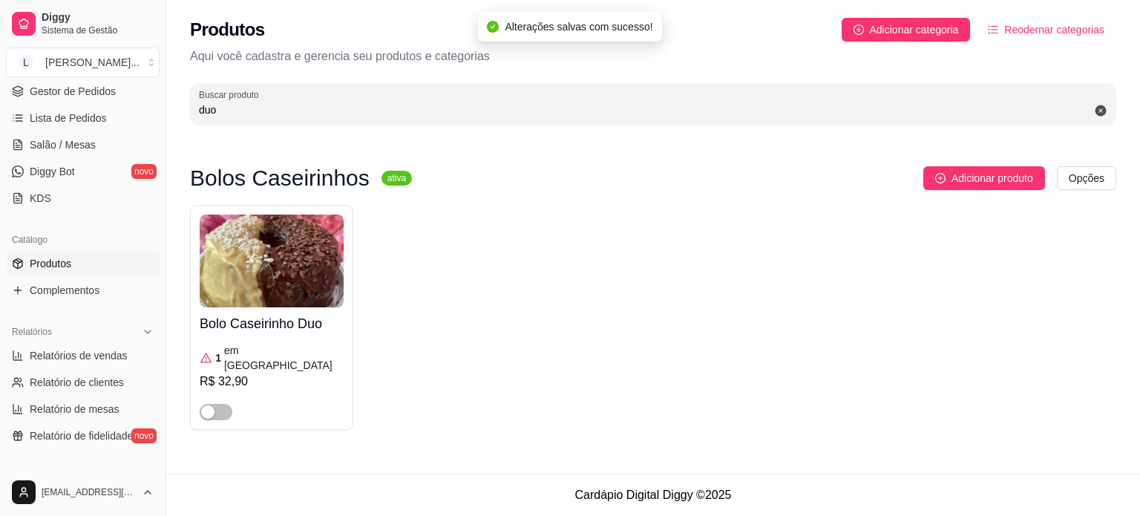
click at [236, 114] on input "duo" at bounding box center [653, 109] width 909 height 15
